Goal: Task Accomplishment & Management: Use online tool/utility

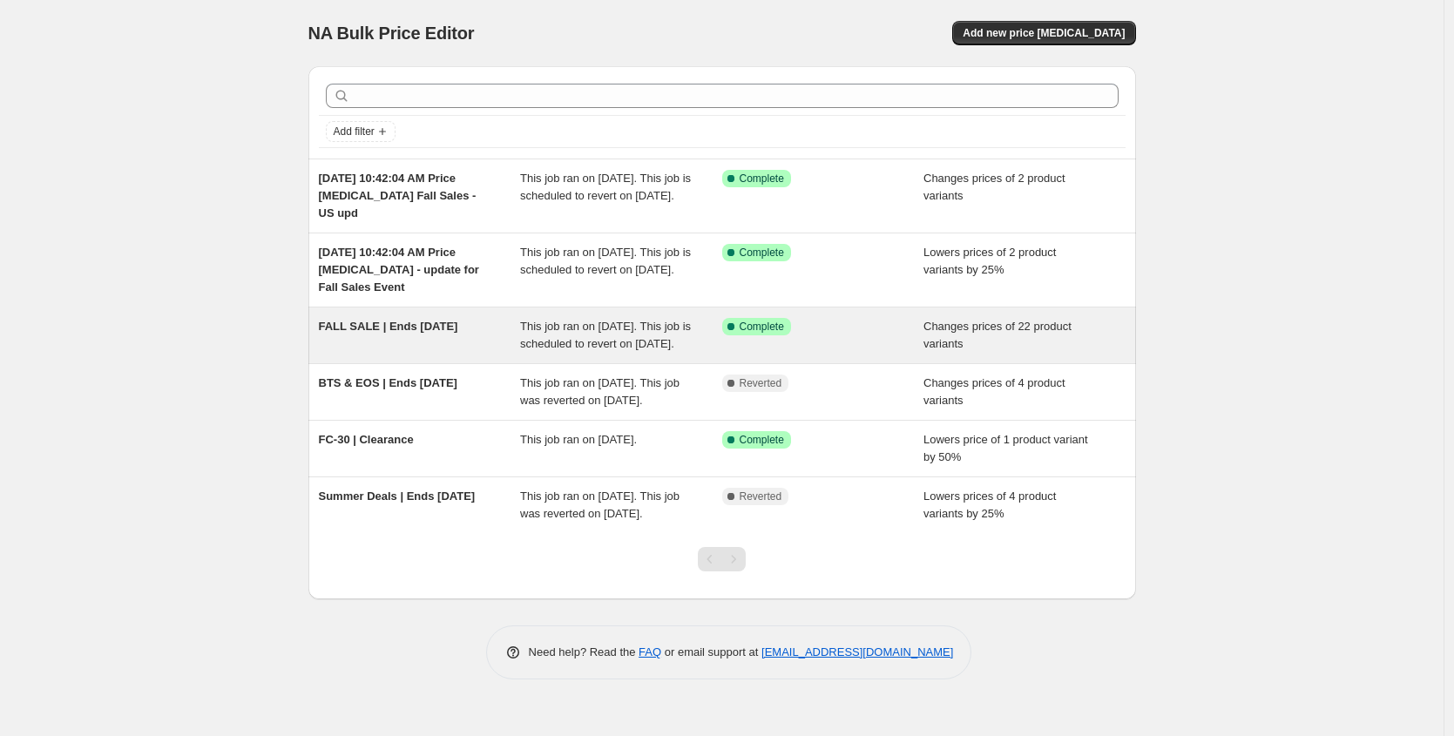
click at [405, 334] on div "FALL SALE | Ends [DATE]" at bounding box center [420, 335] width 202 height 35
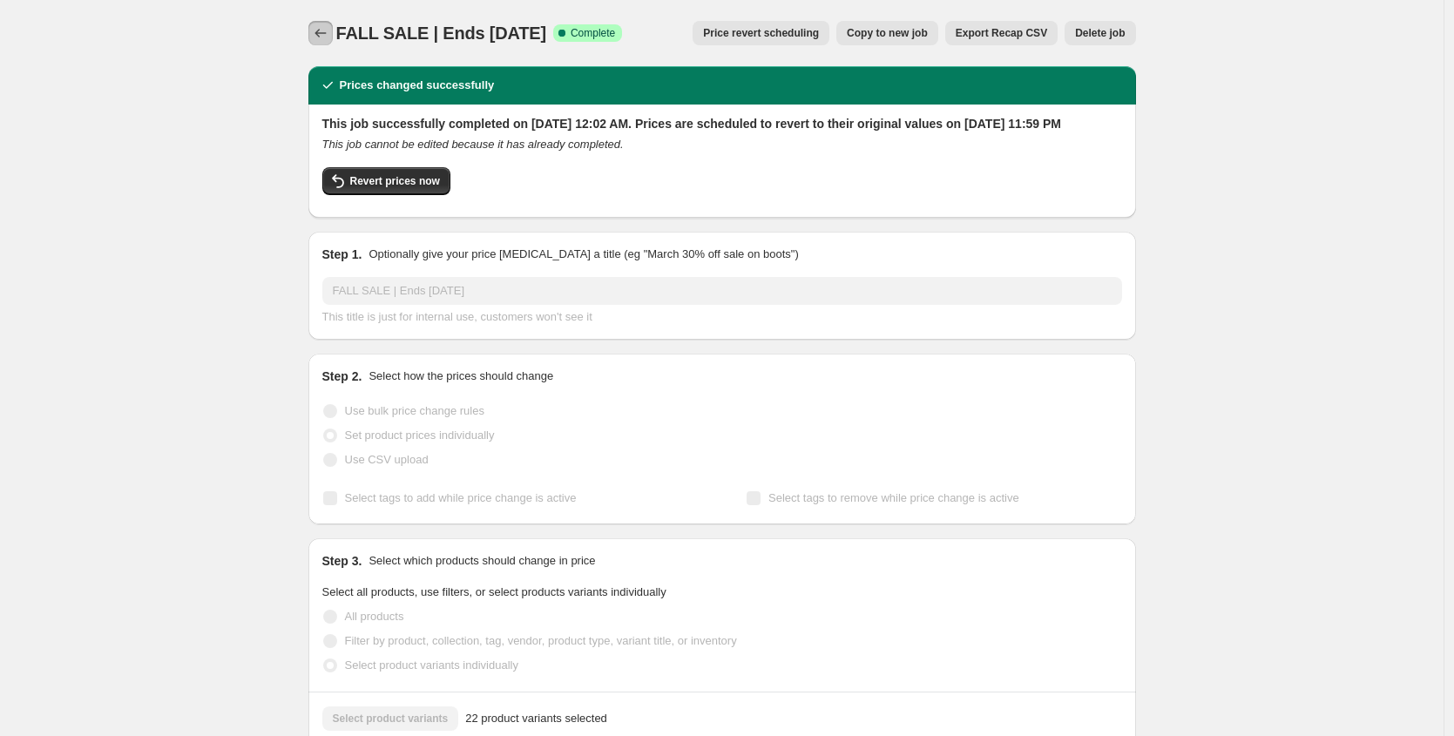
click at [326, 31] on icon "Price change jobs" at bounding box center [320, 32] width 17 height 17
